Goal: Task Accomplishment & Management: Manage account settings

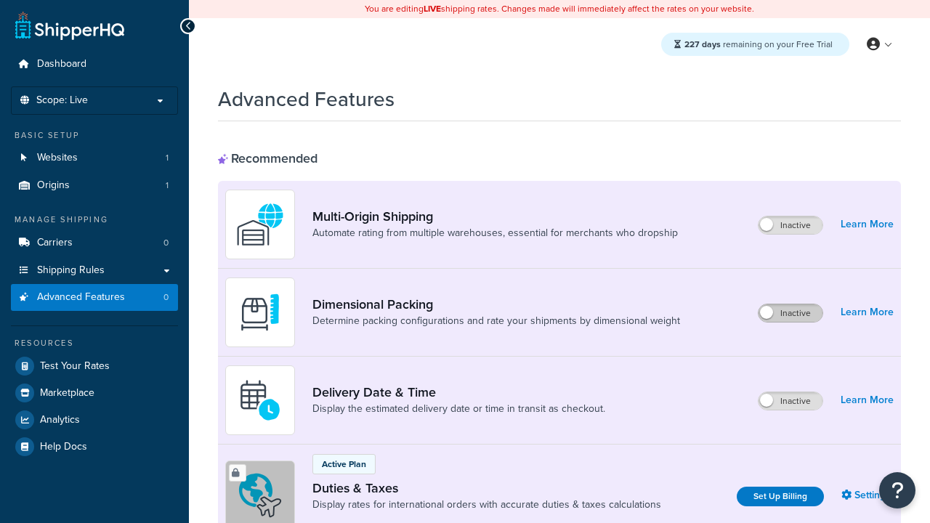
click at [791, 313] on label "Inactive" at bounding box center [791, 313] width 64 height 17
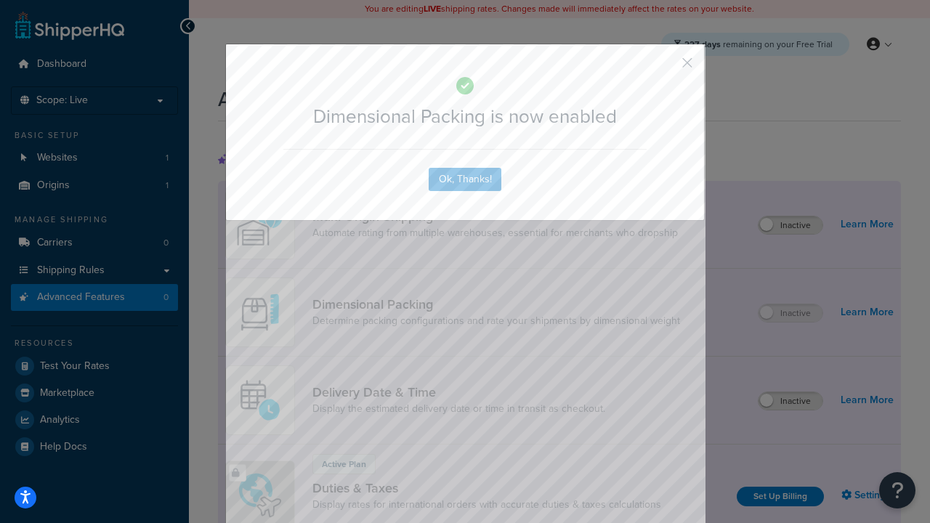
click at [666, 68] on button "button" at bounding box center [666, 68] width 4 height 4
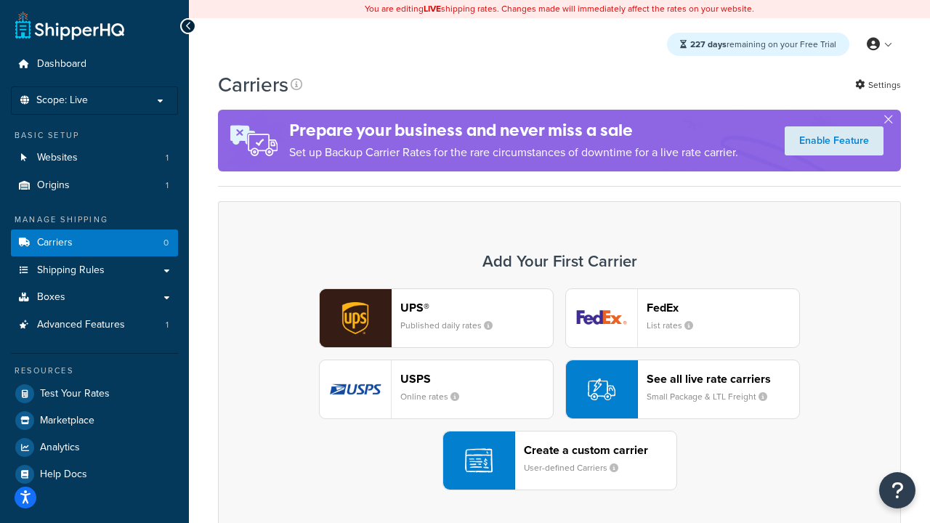
click at [560, 390] on div "UPS® Published daily rates FedEx List rates USPS Online rates See all live rate…" at bounding box center [559, 390] width 653 height 202
click at [723, 307] on header "FedEx" at bounding box center [723, 308] width 153 height 14
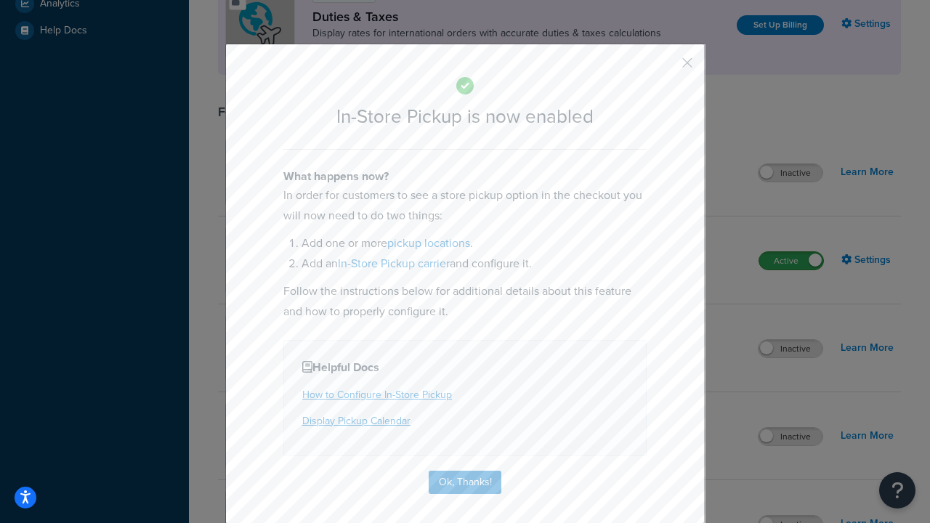
scroll to position [499, 0]
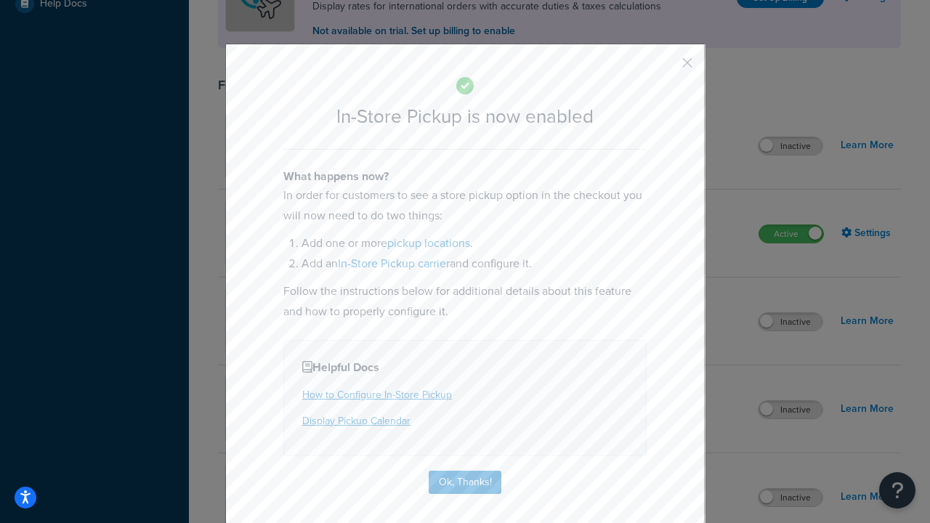
click at [666, 68] on button "button" at bounding box center [666, 68] width 4 height 4
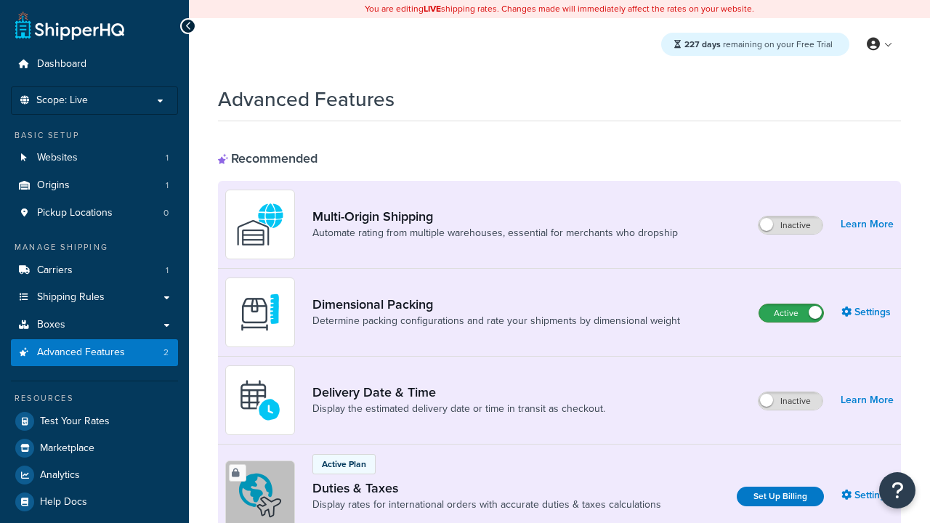
click at [791, 313] on label "Active" at bounding box center [791, 313] width 64 height 17
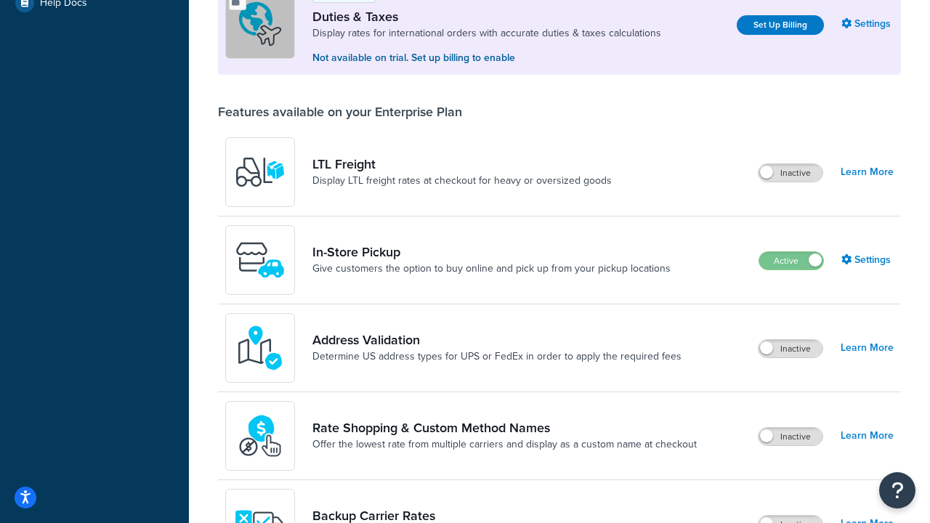
scroll to position [444, 0]
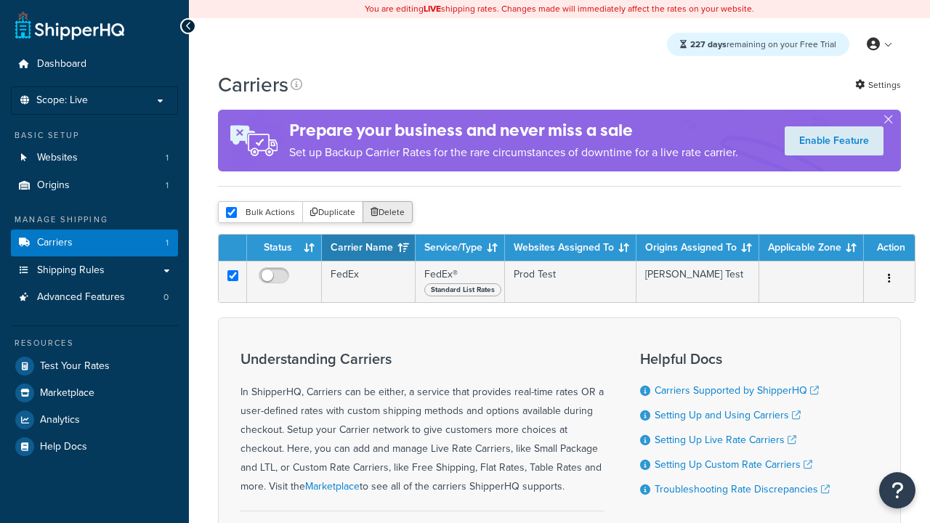
click at [387, 212] on button "Delete" at bounding box center [388, 212] width 50 height 22
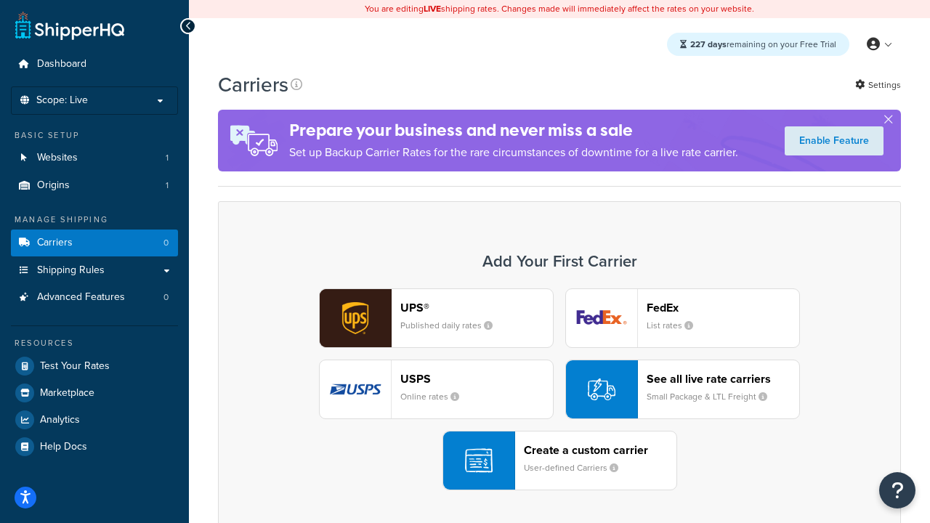
click at [560, 390] on div "UPS® Published daily rates FedEx List rates USPS Online rates See all live rate…" at bounding box center [559, 390] width 653 height 202
click at [560, 461] on div "Create a custom carrier User-defined Carriers" at bounding box center [600, 460] width 153 height 35
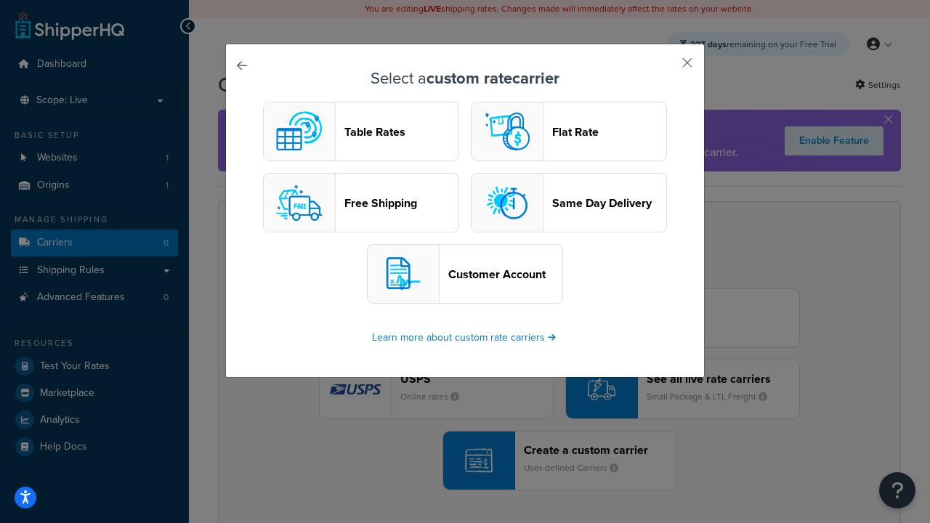
click at [361, 132] on header "Table Rates" at bounding box center [401, 132] width 114 height 14
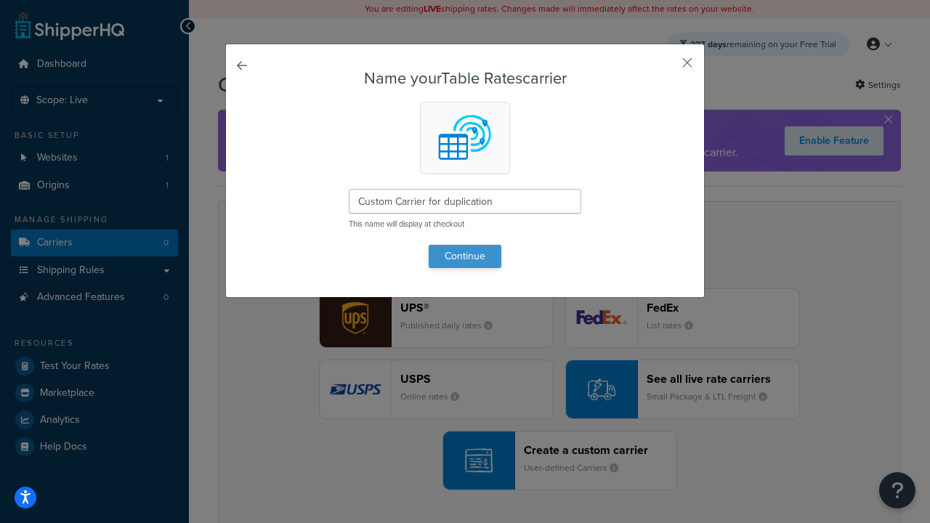
type input "Custom Carrier for duplication"
click at [465, 256] on button "Continue" at bounding box center [465, 256] width 73 height 23
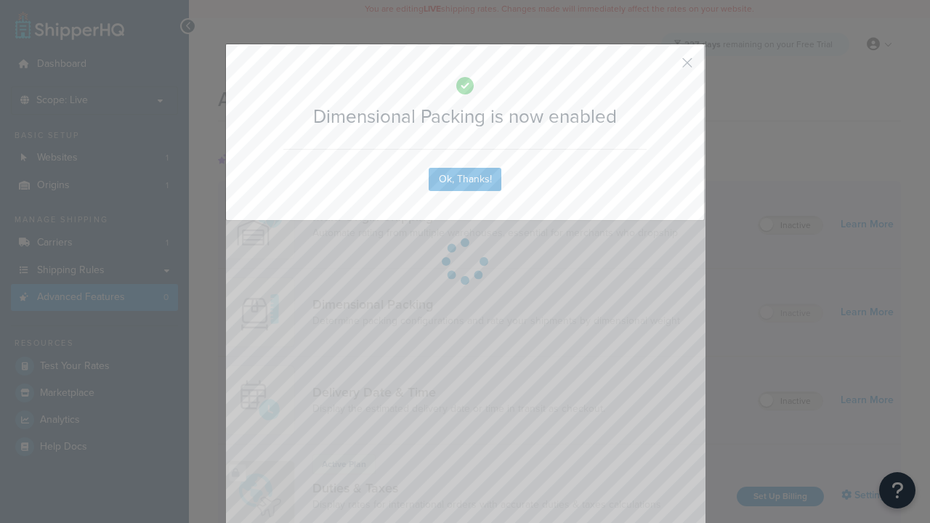
click at [666, 68] on button "button" at bounding box center [666, 68] width 4 height 4
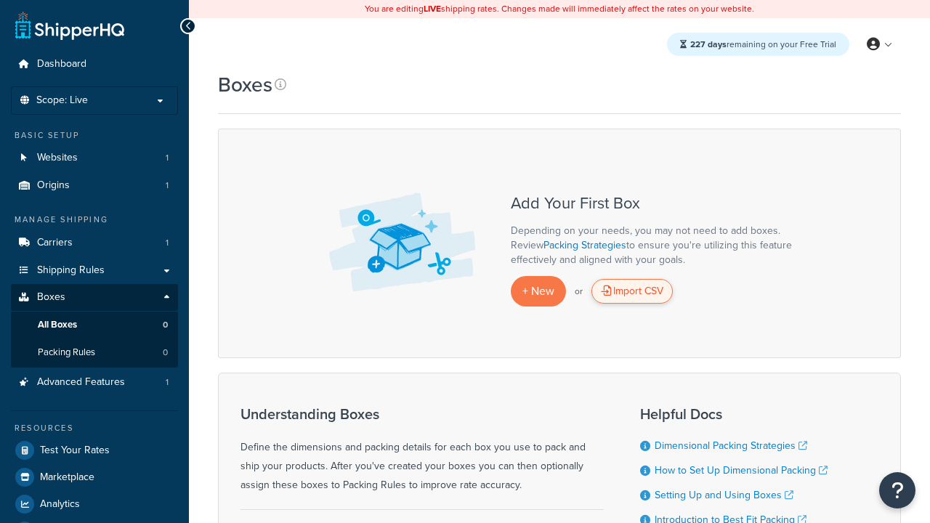
click at [632, 291] on div "Import CSV" at bounding box center [632, 291] width 81 height 25
